Goal: Task Accomplishment & Management: Complete application form

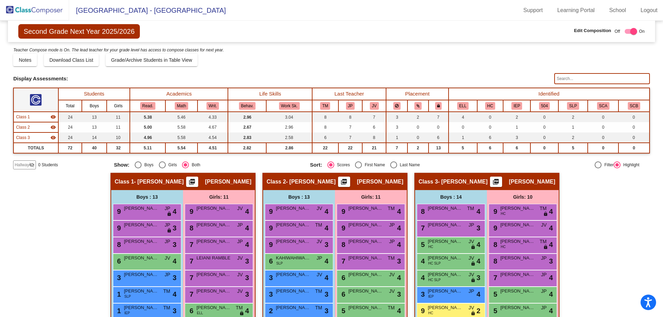
click at [18, 164] on span "Hallway" at bounding box center [21, 165] width 14 height 6
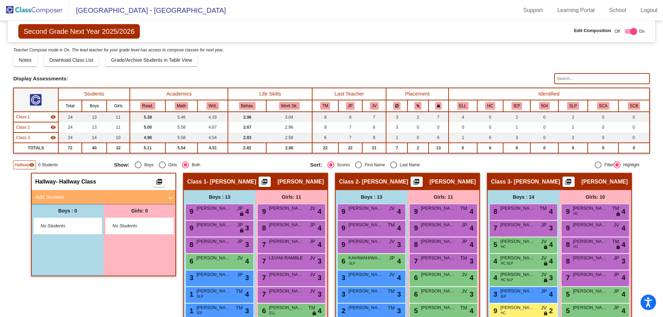
click at [51, 227] on span "No Students" at bounding box center [62, 226] width 43 height 7
click at [49, 200] on mat-panel-title "Add Student" at bounding box center [99, 197] width 128 height 8
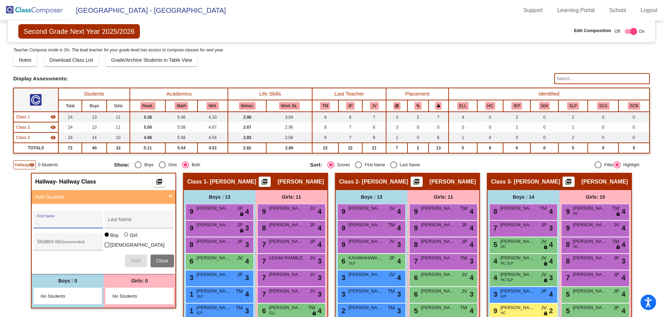
click at [51, 222] on input "First Name" at bounding box center [68, 222] width 62 height 6
type input "[PERSON_NAME]"
type input "G"
type input "[PERSON_NAME]"
type input "0639426"
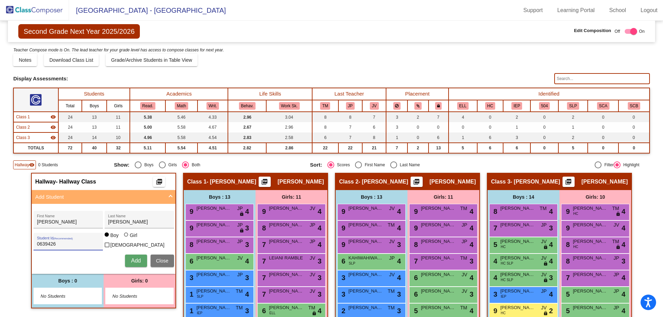
click at [131, 238] on div "Girl" at bounding box center [133, 235] width 8 height 7
click at [127, 238] on input "Girl" at bounding box center [126, 238] width 0 height 0
radio input "true"
click at [131, 261] on span "Add" at bounding box center [136, 261] width 10 height 6
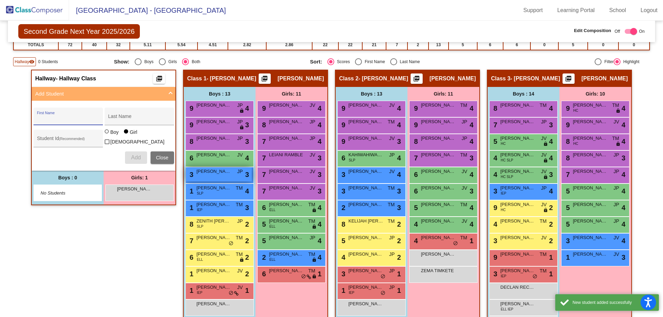
scroll to position [104, 0]
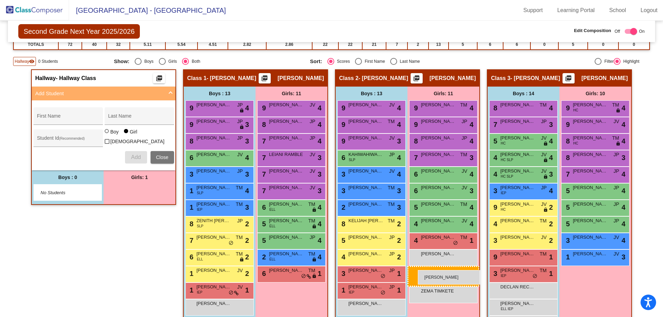
drag, startPoint x: 122, startPoint y: 191, endPoint x: 418, endPoint y: 270, distance: 305.8
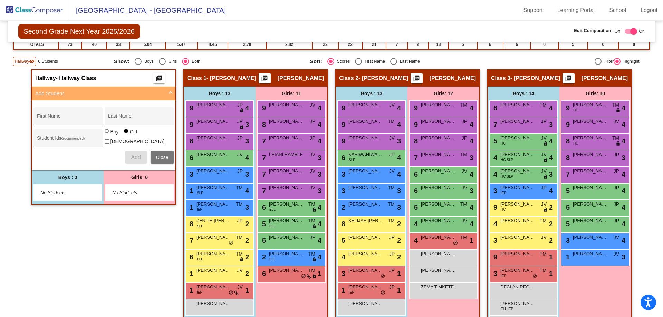
click at [23, 3] on img at bounding box center [34, 10] width 69 height 20
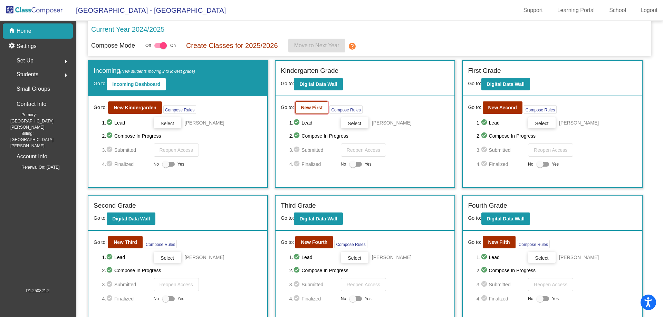
click at [295, 111] on button "New First" at bounding box center [311, 107] width 33 height 12
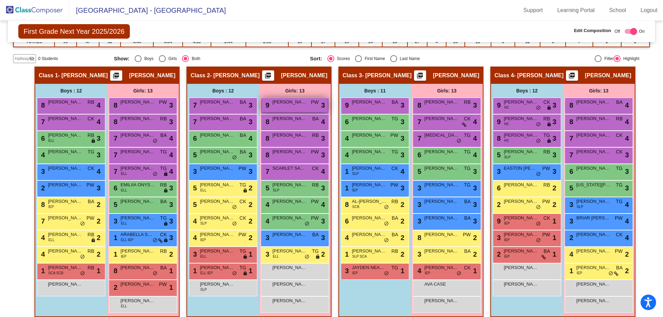
scroll to position [124, 0]
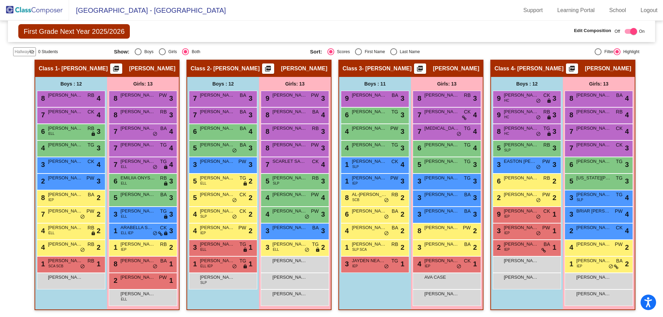
click at [9, 5] on img at bounding box center [34, 10] width 69 height 20
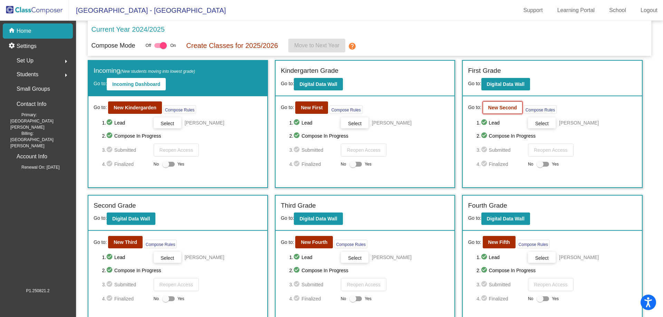
click at [491, 108] on b "New Second" at bounding box center [502, 108] width 29 height 6
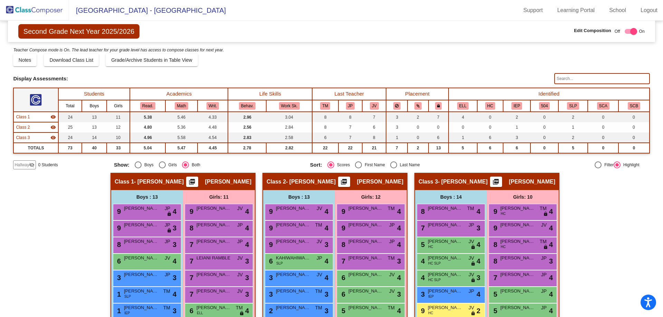
click at [30, 167] on mat-icon "visibility_off" at bounding box center [32, 165] width 6 height 6
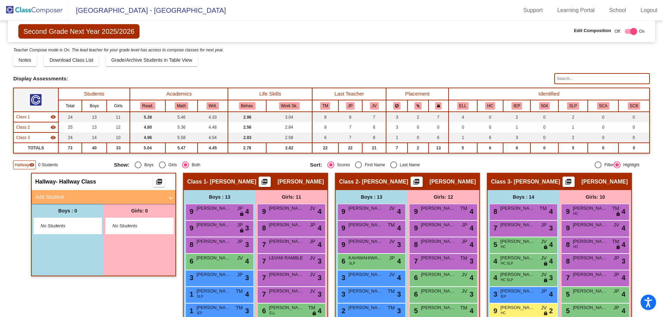
click at [65, 200] on mat-panel-title "Add Student" at bounding box center [99, 197] width 128 height 8
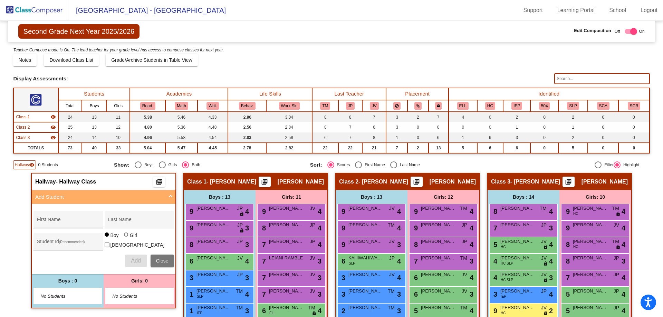
click at [47, 220] on input "First Name" at bounding box center [68, 222] width 62 height 6
type input "[PERSON_NAME]"
type input "0639426"
click at [124, 237] on div at bounding box center [126, 235] width 4 height 4
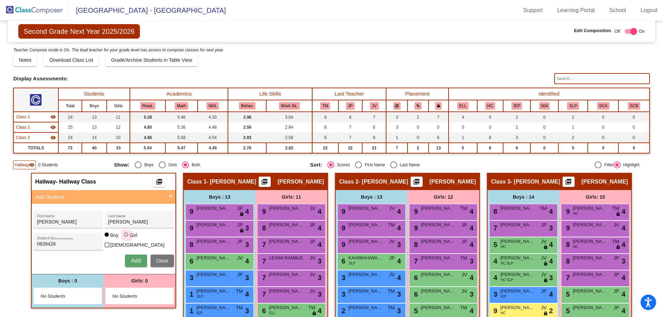
click at [126, 238] on input "Girl" at bounding box center [126, 238] width 0 height 0
radio input "true"
click at [126, 259] on button "Add" at bounding box center [136, 261] width 22 height 12
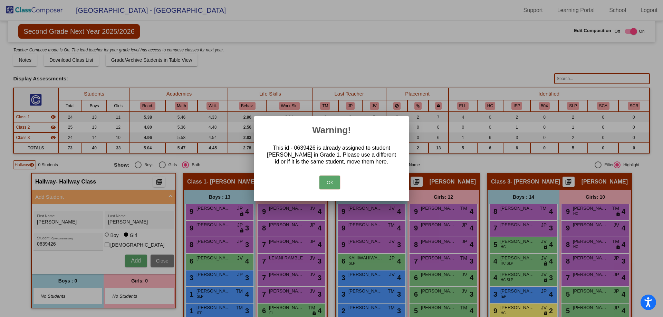
click at [330, 183] on button "Ok" at bounding box center [329, 183] width 21 height 14
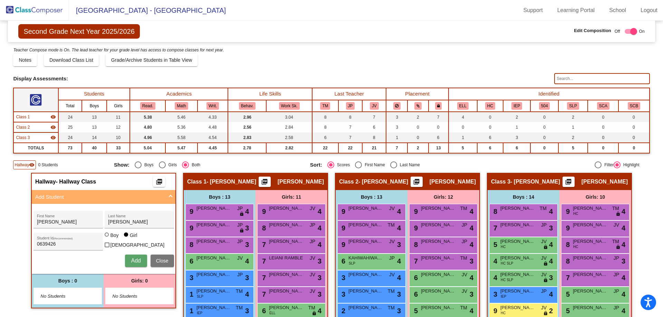
click at [158, 262] on span "Close" at bounding box center [162, 261] width 12 height 6
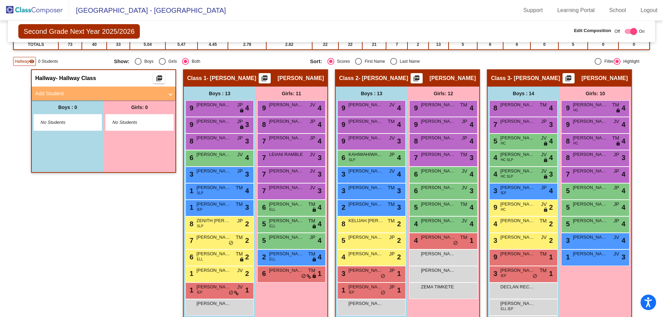
scroll to position [130, 0]
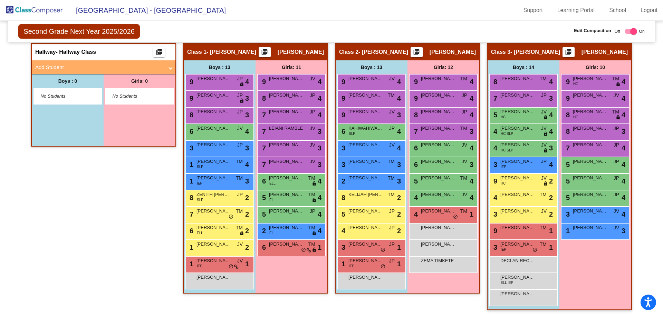
drag, startPoint x: 48, startPoint y: 65, endPoint x: 56, endPoint y: 87, distance: 23.3
click at [48, 65] on mat-panel-title "Add Student" at bounding box center [99, 67] width 128 height 8
radio input "true"
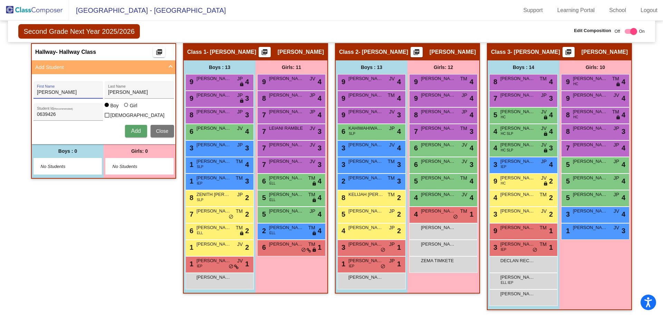
click at [56, 90] on input "[PERSON_NAME]" at bounding box center [68, 93] width 62 height 6
drag, startPoint x: 56, startPoint y: 90, endPoint x: 6, endPoint y: 90, distance: 49.7
click at [6, 90] on mat-sidenav-content "Second Grade Next Year 2025/2026 Edit Composition Off On Incoming Digital Data …" at bounding box center [331, 169] width 663 height 296
type input "[PERSON_NAME]"
type input "LITOVKIN"
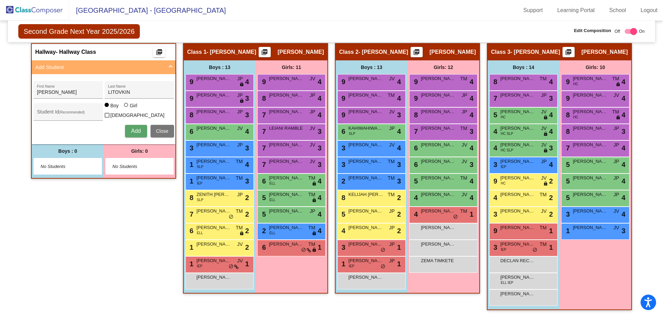
click at [42, 8] on img at bounding box center [34, 10] width 69 height 20
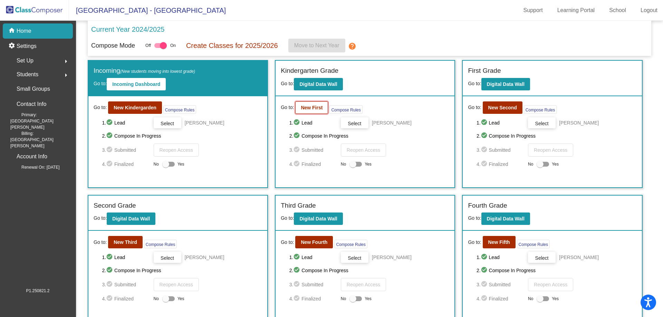
click at [309, 107] on b "New First" at bounding box center [312, 108] width 22 height 6
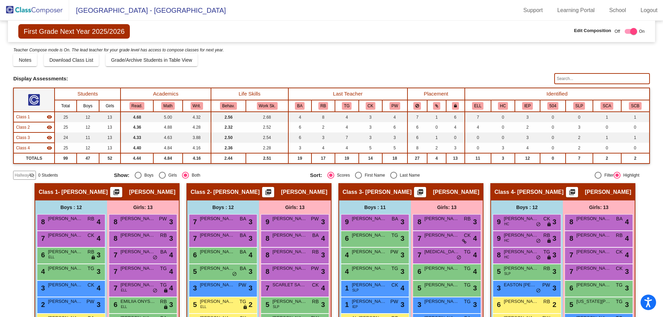
click at [20, 178] on span "Hallway" at bounding box center [21, 175] width 14 height 6
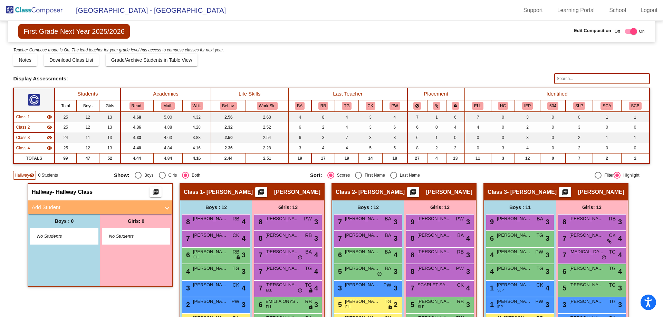
click at [50, 241] on div "No Students" at bounding box center [64, 236] width 68 height 16
click at [62, 213] on mat-expansion-panel-header "Add Student" at bounding box center [100, 207] width 144 height 14
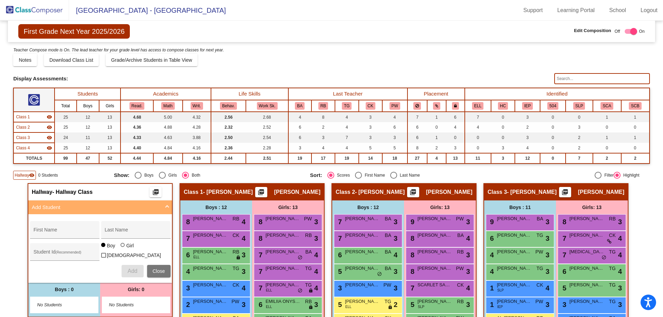
click at [62, 211] on mat-panel-title "Add Student" at bounding box center [96, 208] width 128 height 8
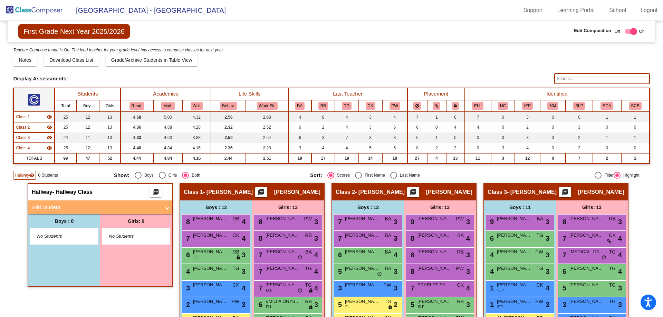
click at [62, 211] on mat-panel-title "Add Student" at bounding box center [96, 208] width 128 height 8
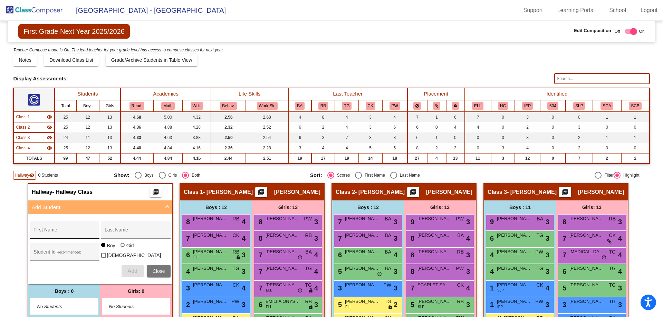
click at [49, 223] on div "First Name" at bounding box center [64, 230] width 69 height 18
type input "r"
type input "RYDER"
type input "[PERSON_NAME]"
click at [47, 252] on input "Student Id (Recommended)" at bounding box center [64, 255] width 62 height 6
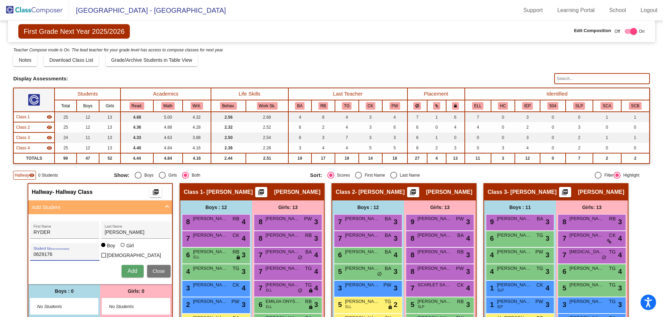
type input "0629176"
click at [130, 270] on span "Add" at bounding box center [132, 271] width 10 height 6
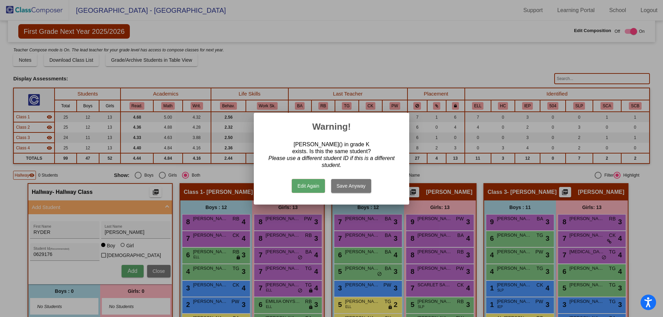
click at [298, 183] on button "Edit Again" at bounding box center [308, 186] width 33 height 14
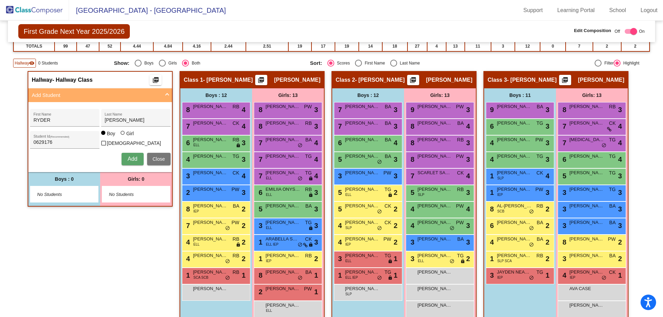
scroll to position [173, 0]
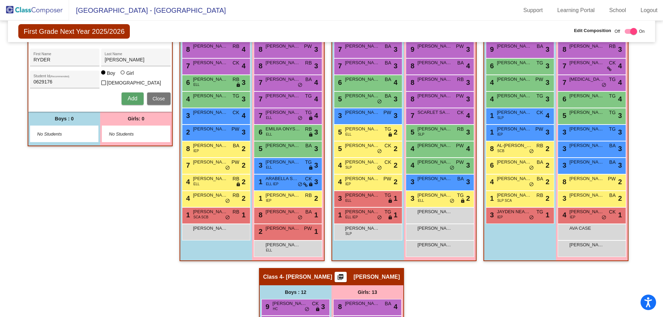
click at [125, 97] on button "Add" at bounding box center [132, 98] width 22 height 12
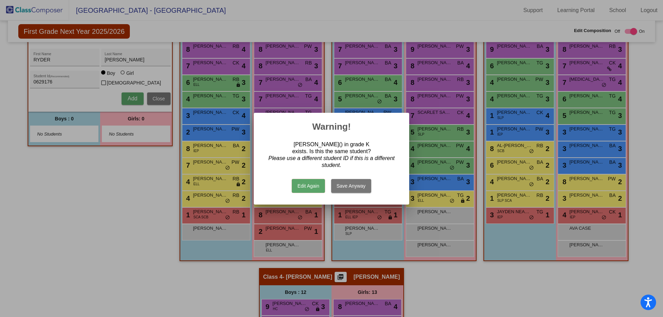
click at [352, 187] on button "Save Anyway" at bounding box center [351, 186] width 40 height 14
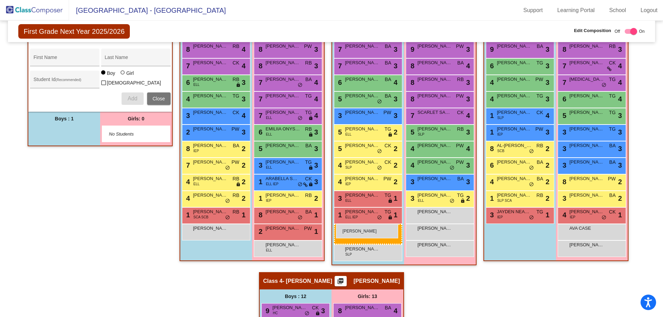
drag, startPoint x: 51, startPoint y: 134, endPoint x: 336, endPoint y: 224, distance: 298.3
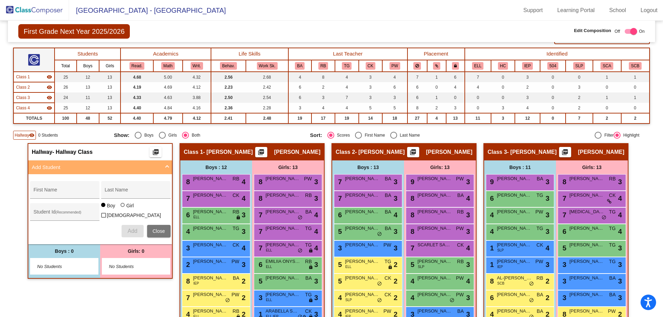
scroll to position [35, 0]
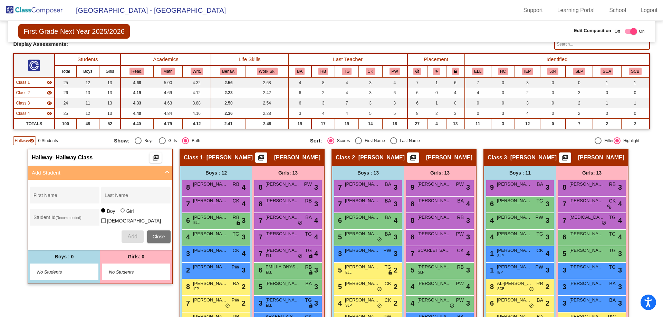
click at [38, 13] on img at bounding box center [34, 10] width 69 height 20
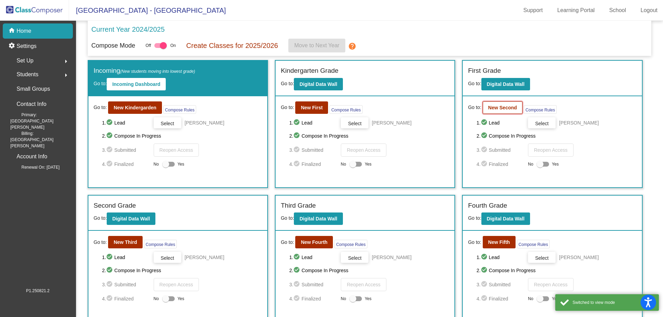
click at [500, 106] on b "New Second" at bounding box center [502, 108] width 29 height 6
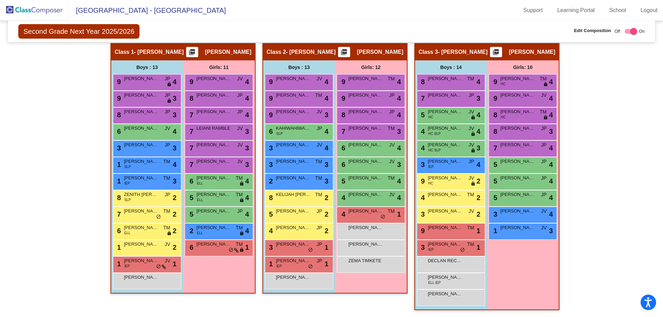
scroll to position [26, 0]
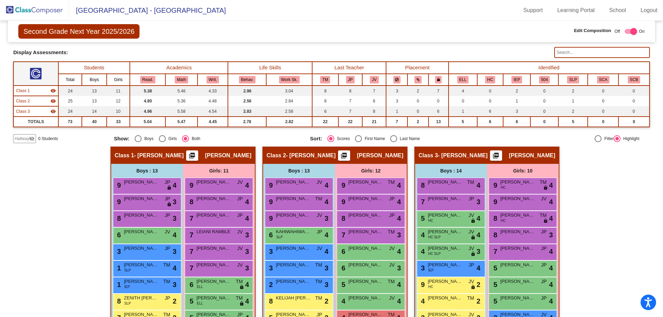
click at [30, 139] on mat-icon "visibility_off" at bounding box center [32, 139] width 6 height 6
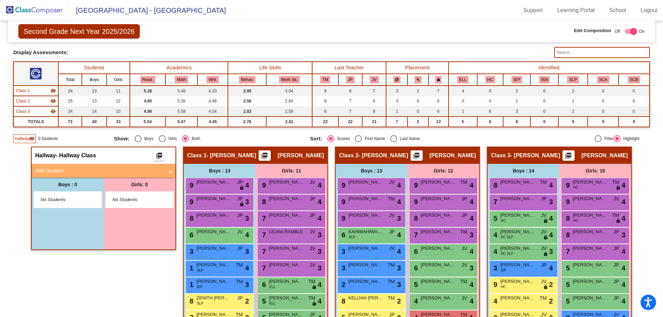
click at [53, 172] on mat-panel-title "Add Student" at bounding box center [99, 171] width 128 height 8
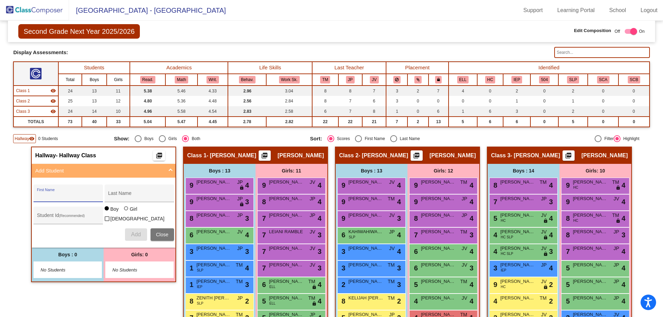
click at [54, 195] on input "First Name" at bounding box center [68, 196] width 62 height 6
type input "[PERSON_NAME]"
drag, startPoint x: 119, startPoint y: 193, endPoint x: 112, endPoint y: 190, distance: 7.3
click at [119, 193] on input "Last Name" at bounding box center [139, 196] width 62 height 6
type input "LITOVKIN"
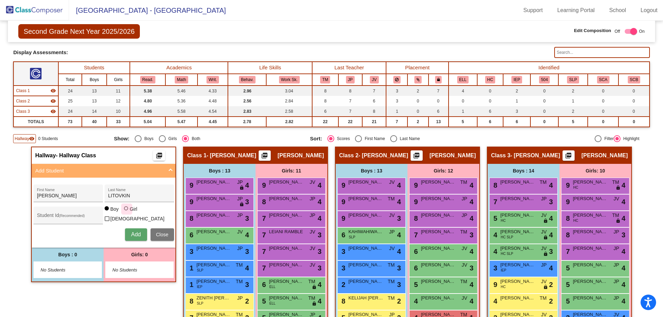
click at [125, 210] on div at bounding box center [126, 208] width 4 height 4
click at [126, 212] on input "Girl" at bounding box center [126, 212] width 0 height 0
radio input "true"
click at [57, 220] on div "Student Id (Recommended)" at bounding box center [68, 217] width 62 height 14
type input "0639435"
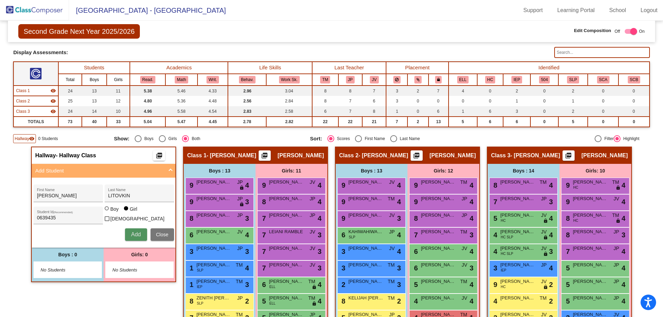
click at [131, 232] on span "Add" at bounding box center [136, 235] width 10 height 6
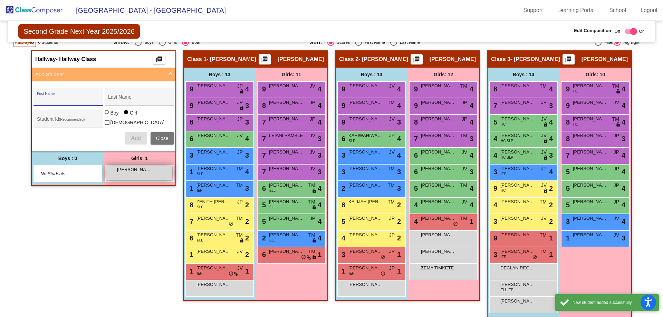
scroll to position [130, 0]
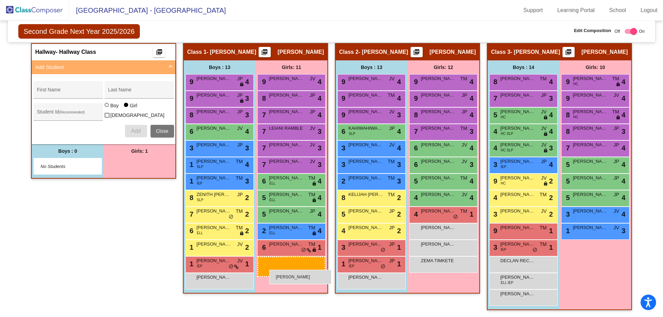
drag, startPoint x: 130, startPoint y: 166, endPoint x: 269, endPoint y: 270, distance: 173.3
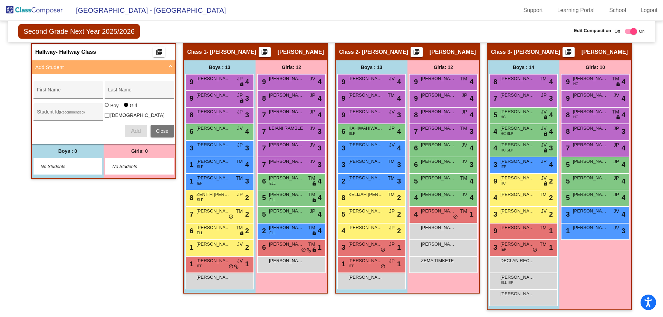
drag, startPoint x: 9, startPoint y: 5, endPoint x: 13, endPoint y: 13, distance: 9.3
click at [9, 5] on img at bounding box center [34, 10] width 69 height 20
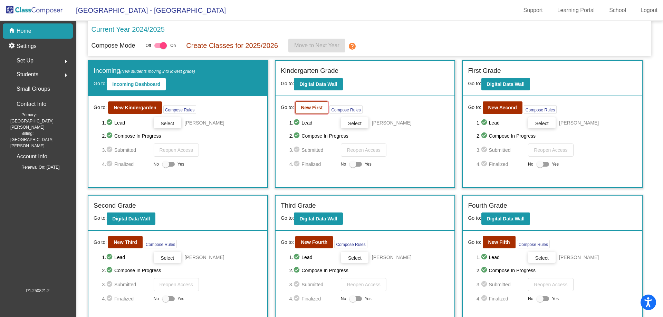
click at [307, 107] on b "New First" at bounding box center [312, 108] width 22 height 6
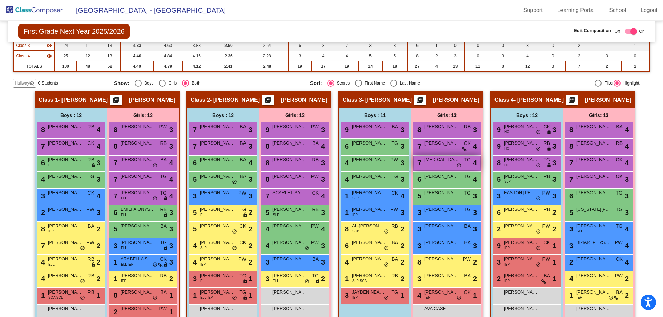
scroll to position [124, 0]
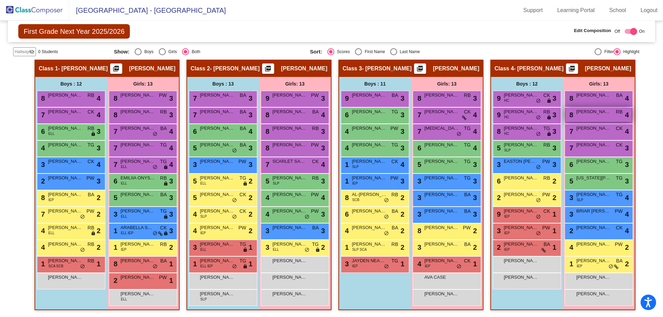
click at [590, 118] on div "8 [PERSON_NAME] RB lock do_not_disturb_alt 4" at bounding box center [598, 115] width 66 height 14
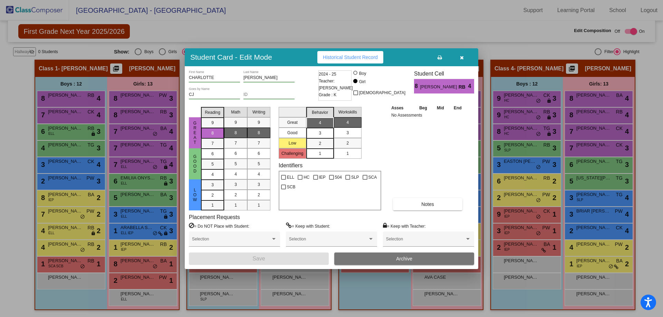
click at [460, 55] on span "button" at bounding box center [462, 58] width 4 height 6
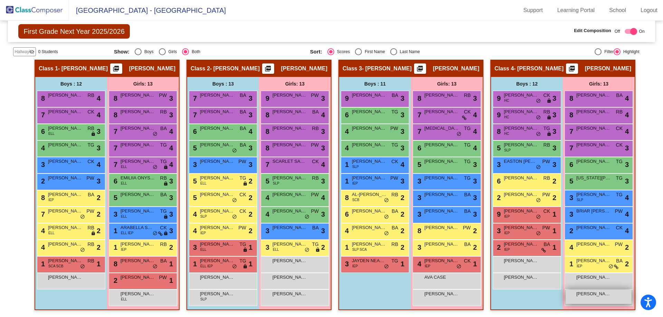
click at [584, 299] on div "[PERSON_NAME] lock do_not_disturb_alt" at bounding box center [598, 297] width 66 height 14
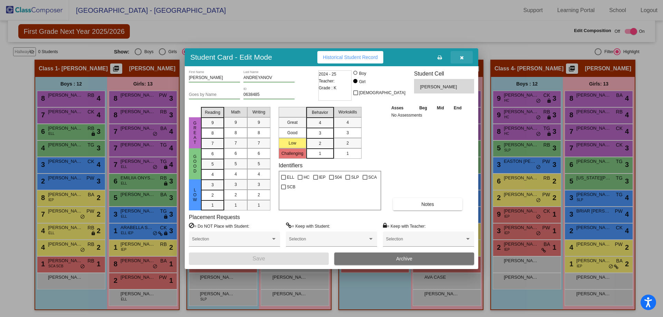
drag, startPoint x: 464, startPoint y: 57, endPoint x: 399, endPoint y: 53, distance: 65.3
click at [464, 57] on button "button" at bounding box center [461, 57] width 22 height 12
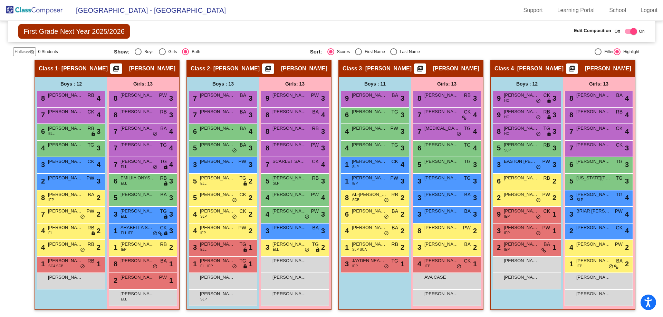
click at [16, 53] on span "Hallway" at bounding box center [21, 52] width 14 height 6
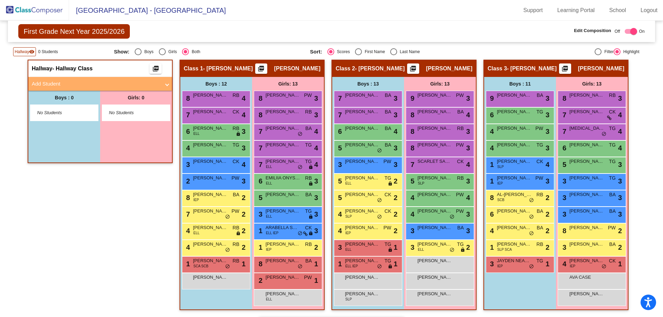
click at [55, 112] on span "No Students" at bounding box center [58, 112] width 43 height 7
click at [52, 81] on mat-panel-title "Add Student" at bounding box center [96, 84] width 128 height 8
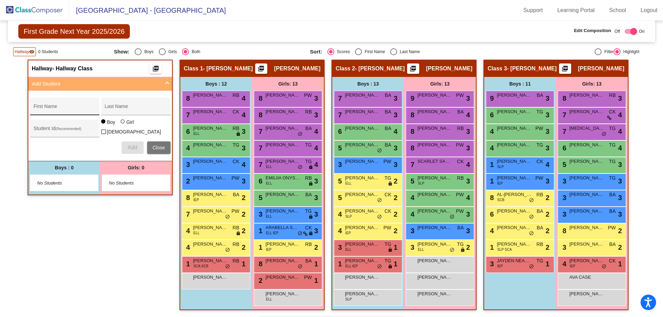
click at [54, 105] on div "First Name" at bounding box center [64, 108] width 62 height 14
type input "e"
type input "[PERSON_NAME]"
type input "LITOVKIN"
click at [78, 127] on div "Student Id (Recommended)" at bounding box center [64, 130] width 62 height 14
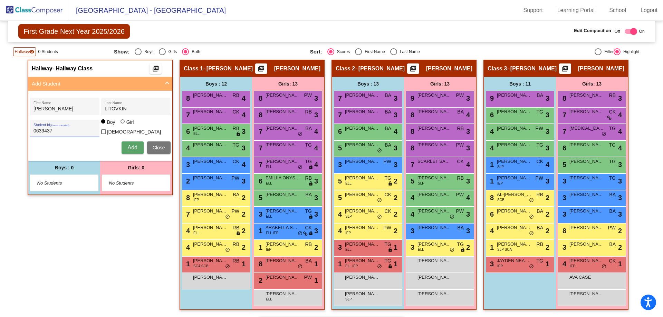
type input "0639437"
click at [123, 125] on div at bounding box center [123, 122] width 6 height 6
click at [123, 125] on input "Girl" at bounding box center [123, 125] width 0 height 0
radio input "true"
click at [131, 149] on span "Add" at bounding box center [132, 148] width 10 height 6
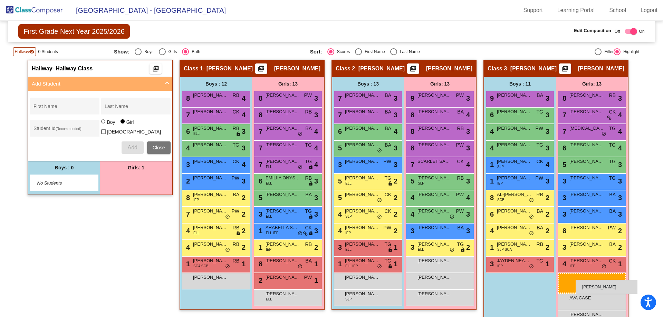
drag, startPoint x: 119, startPoint y: 180, endPoint x: 575, endPoint y: 280, distance: 466.6
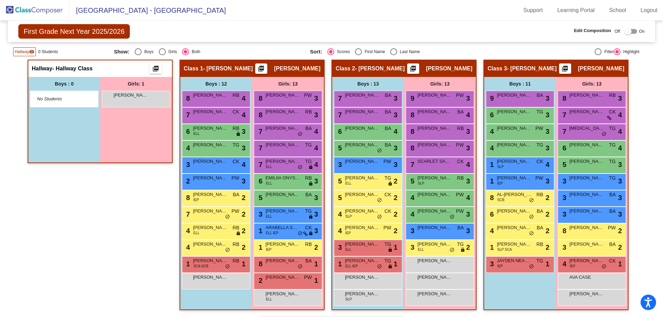
drag, startPoint x: 122, startPoint y: 90, endPoint x: 58, endPoint y: 108, distance: 66.3
click at [88, 125] on div "Boys : 0 No Students Girls: 1 [PERSON_NAME] lock do_not_disturb_alt" at bounding box center [100, 120] width 144 height 86
drag, startPoint x: 130, startPoint y: 97, endPoint x: 108, endPoint y: 99, distance: 22.2
click at [108, 99] on div "[PERSON_NAME] lock do_not_disturb_alt" at bounding box center [136, 98] width 66 height 14
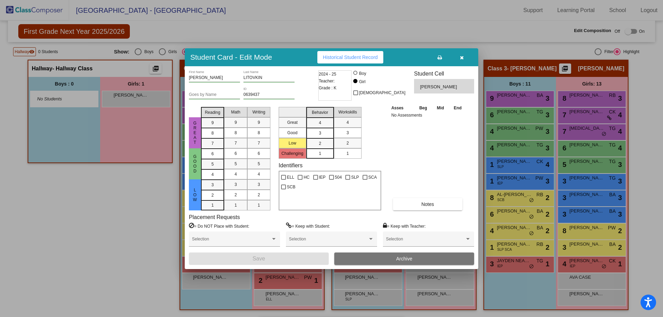
click at [134, 131] on div at bounding box center [331, 158] width 663 height 317
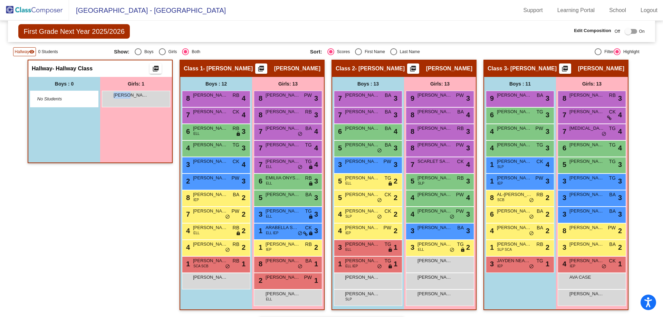
drag, startPoint x: 130, startPoint y: 96, endPoint x: 142, endPoint y: 124, distance: 30.1
click at [142, 124] on div "Girls: 1 [PERSON_NAME] lock do_not_disturb_alt" at bounding box center [136, 120] width 72 height 86
click at [624, 32] on div at bounding box center [627, 31] width 7 height 7
checkbox input "true"
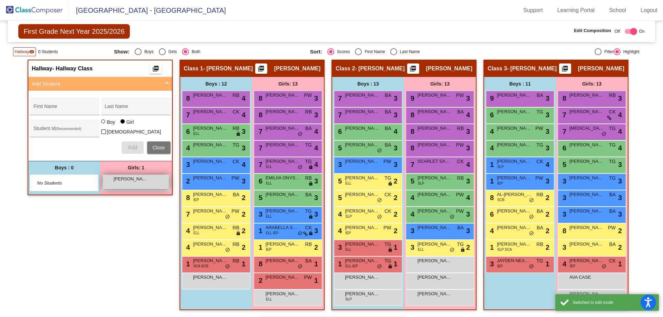
click at [127, 177] on span "[PERSON_NAME]" at bounding box center [131, 179] width 35 height 7
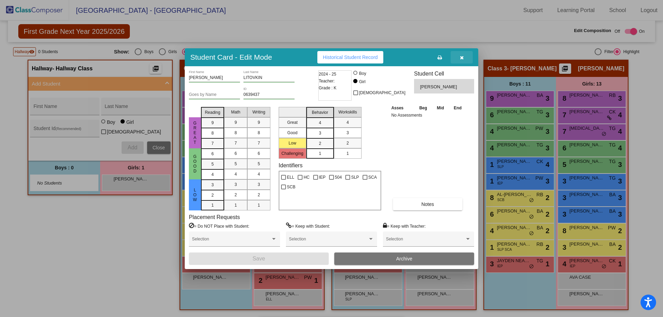
click at [461, 56] on icon "button" at bounding box center [462, 57] width 4 height 5
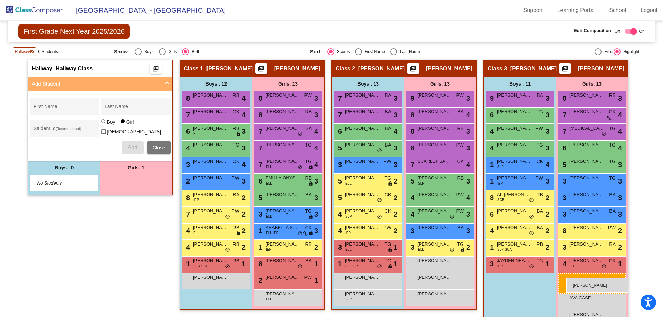
drag, startPoint x: 113, startPoint y: 180, endPoint x: 566, endPoint y: 278, distance: 463.3
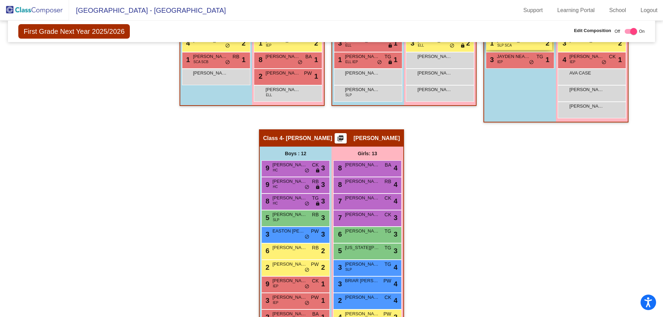
scroll to position [331, 0]
